Goal: Transaction & Acquisition: Purchase product/service

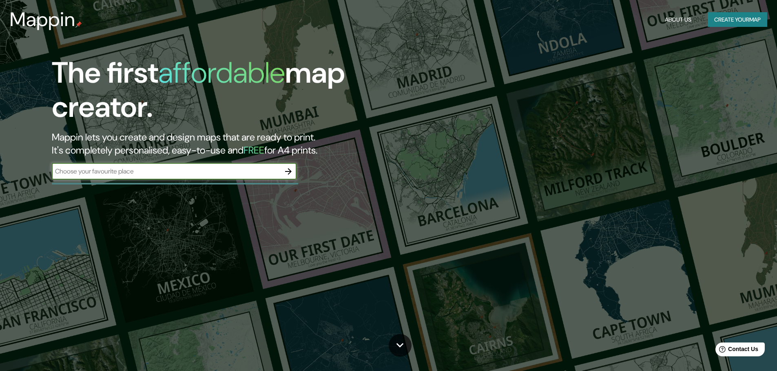
click at [200, 177] on div "​" at bounding box center [174, 171] width 245 height 16
type input "[PERSON_NAME] [GEOGRAPHIC_DATA]"
click at [287, 168] on icon "button" at bounding box center [288, 172] width 10 height 10
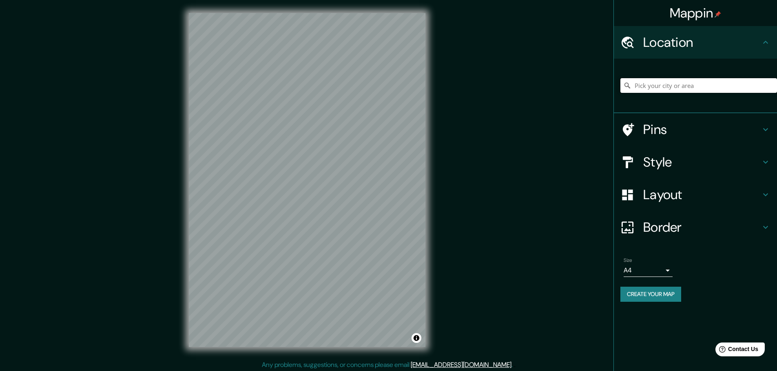
click at [652, 88] on input "Pick your city or area" at bounding box center [698, 85] width 157 height 15
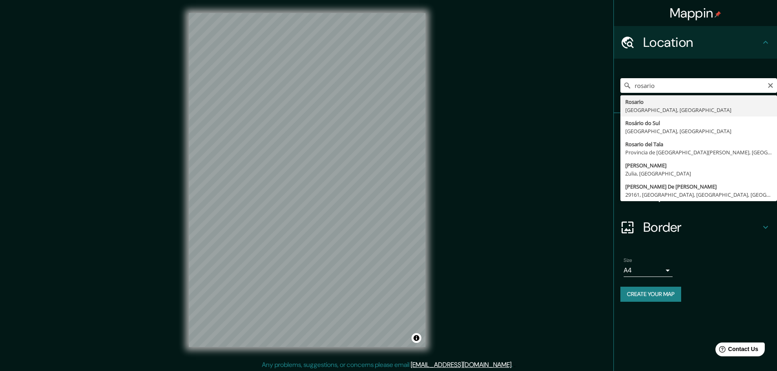
type input "[GEOGRAPHIC_DATA], [GEOGRAPHIC_DATA], [GEOGRAPHIC_DATA]"
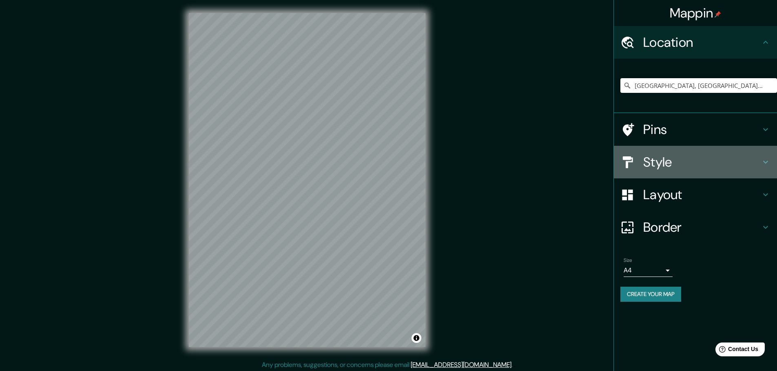
click at [725, 158] on h4 "Style" at bounding box center [701, 162] width 117 height 16
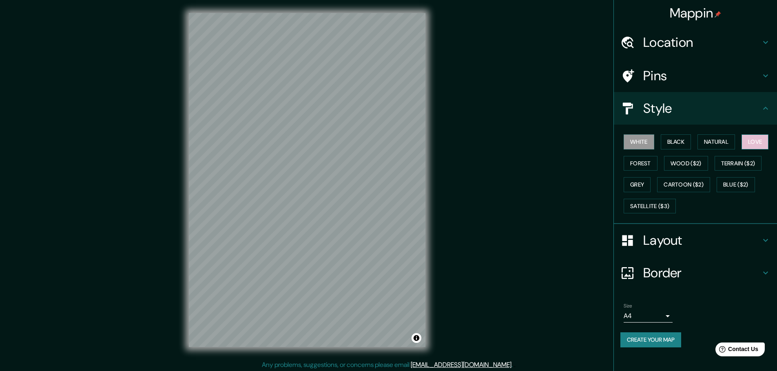
click at [756, 137] on button "Love" at bounding box center [754, 142] width 27 height 15
click at [643, 160] on button "Forest" at bounding box center [640, 163] width 34 height 15
click at [675, 143] on button "Black" at bounding box center [675, 142] width 31 height 15
click at [728, 139] on button "Natural" at bounding box center [716, 142] width 38 height 15
click at [643, 179] on button "Grey" at bounding box center [636, 184] width 27 height 15
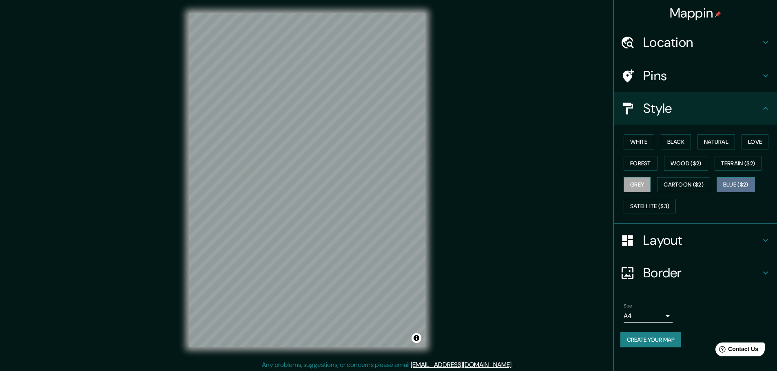
click at [740, 186] on button "Blue ($2)" at bounding box center [735, 184] width 38 height 15
click at [700, 185] on button "Cartoon ($2)" at bounding box center [683, 184] width 53 height 15
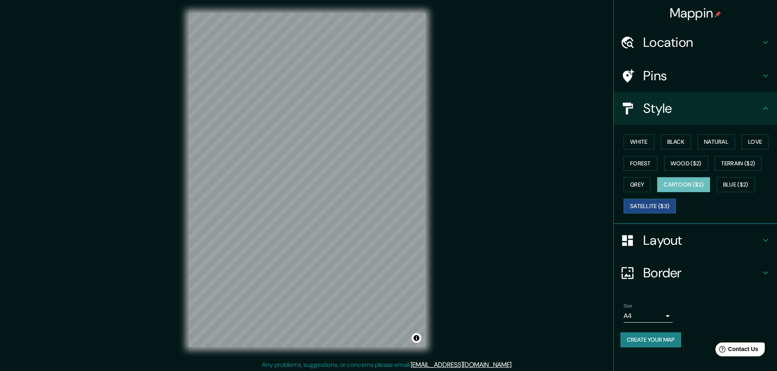
click at [658, 201] on button "Satellite ($3)" at bounding box center [649, 206] width 52 height 15
click at [704, 149] on button "Natural" at bounding box center [716, 142] width 38 height 15
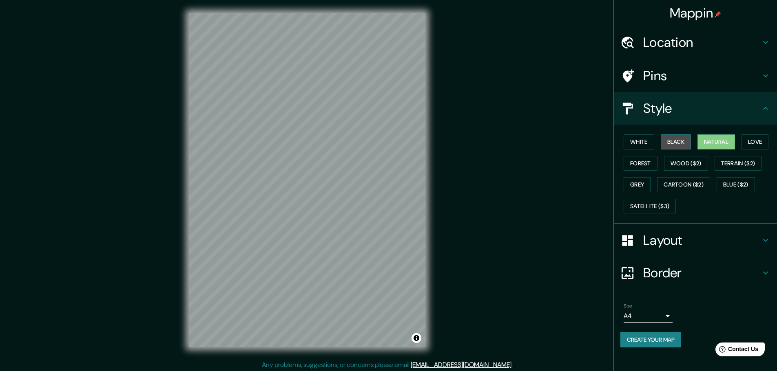
click at [682, 145] on button "Black" at bounding box center [675, 142] width 31 height 15
click at [648, 161] on button "Forest" at bounding box center [640, 163] width 34 height 15
click at [645, 145] on button "White" at bounding box center [638, 142] width 31 height 15
click at [750, 146] on button "Love" at bounding box center [754, 142] width 27 height 15
click at [633, 143] on button "White" at bounding box center [638, 142] width 31 height 15
